Goal: Navigation & Orientation: Find specific page/section

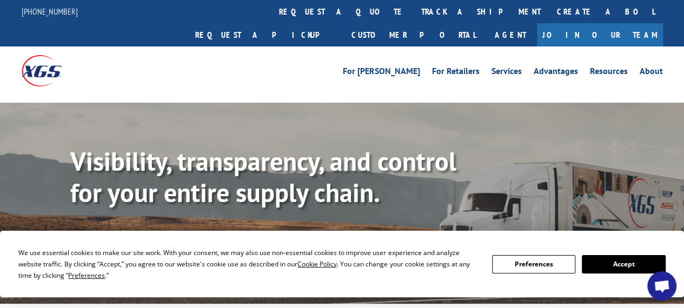
click at [612, 258] on button "Accept" at bounding box center [622, 264] width 83 height 18
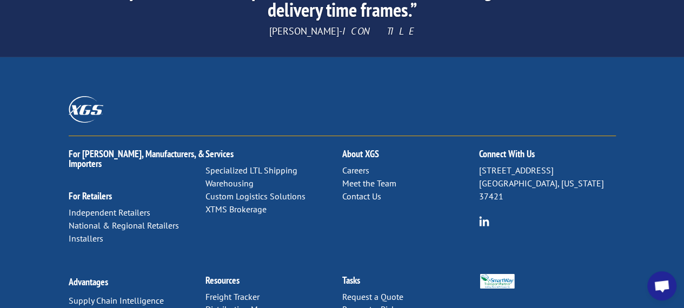
scroll to position [1824, 0]
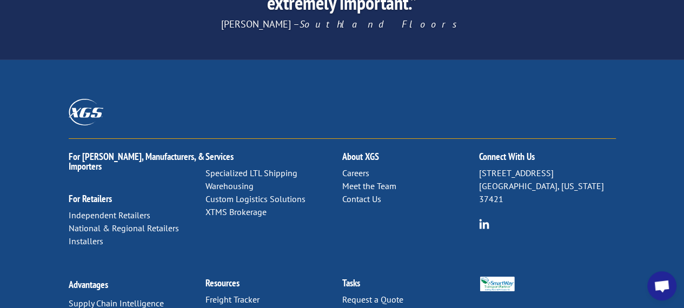
click at [257, 168] on link "Specialized LTL Shipping" at bounding box center [251, 173] width 92 height 11
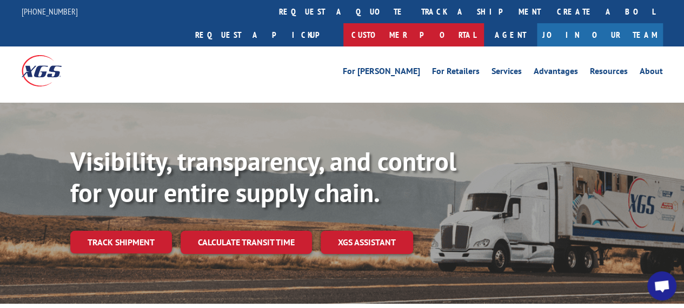
click at [484, 23] on link "Customer Portal" at bounding box center [413, 34] width 141 height 23
